Goal: Find specific page/section: Find specific page/section

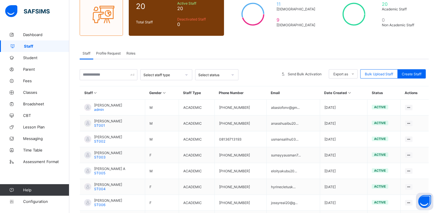
scroll to position [59, 0]
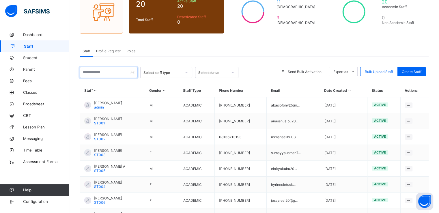
click at [111, 71] on input "text" at bounding box center [109, 72] width 58 height 11
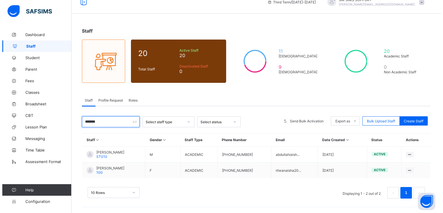
scroll to position [0, 0]
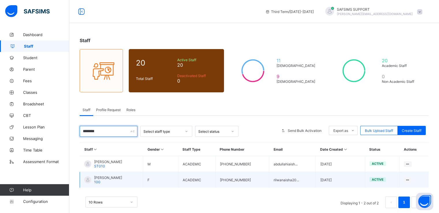
type input "********"
click at [105, 175] on span "[PERSON_NAME]" at bounding box center [108, 177] width 28 height 4
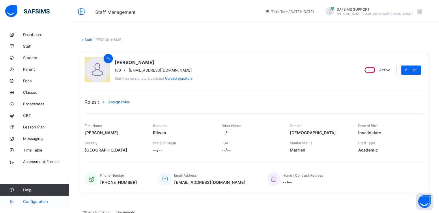
click at [40, 199] on span "Configuration" at bounding box center [46, 201] width 46 height 5
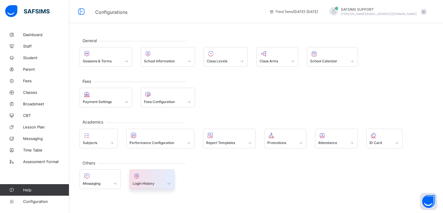
click at [153, 181] on span "Login History" at bounding box center [144, 183] width 22 height 4
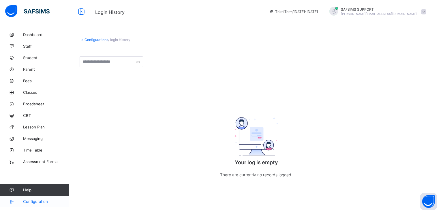
click at [26, 199] on span "Configuration" at bounding box center [46, 201] width 46 height 5
